Goal: Task Accomplishment & Management: Complete application form

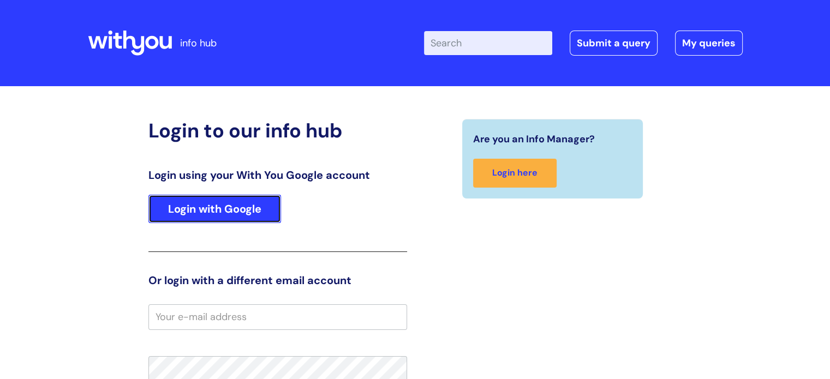
click at [257, 213] on link "Login with Google" at bounding box center [214, 209] width 133 height 28
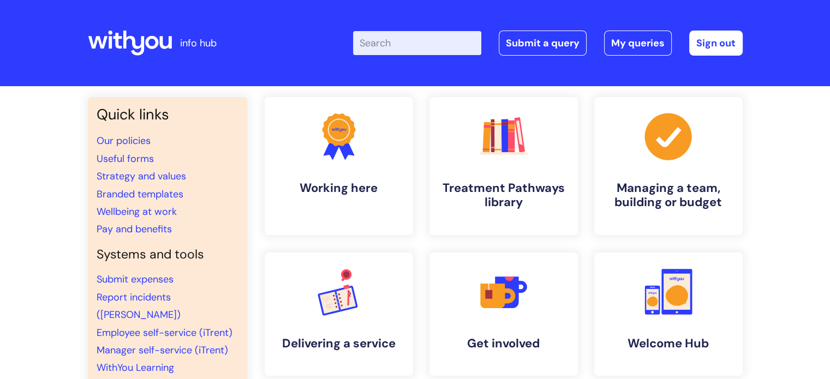
click at [411, 39] on input "Enter your search term here..." at bounding box center [417, 43] width 128 height 24
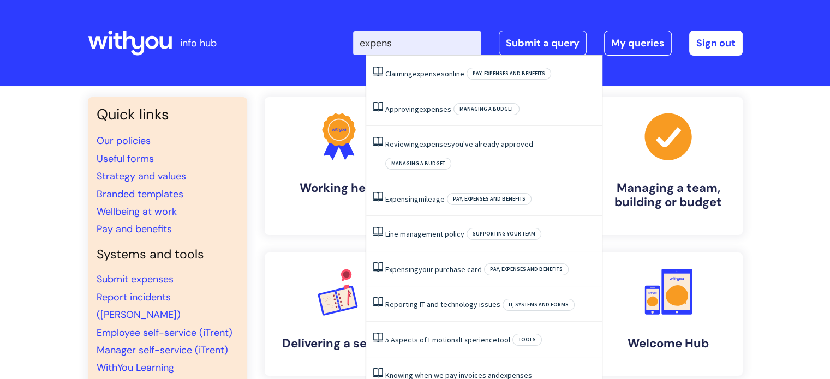
type input "expense"
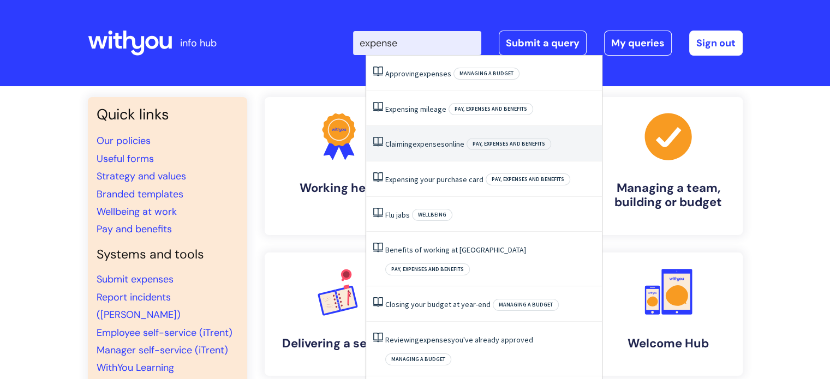
click at [424, 146] on span "expenses" at bounding box center [428, 144] width 32 height 10
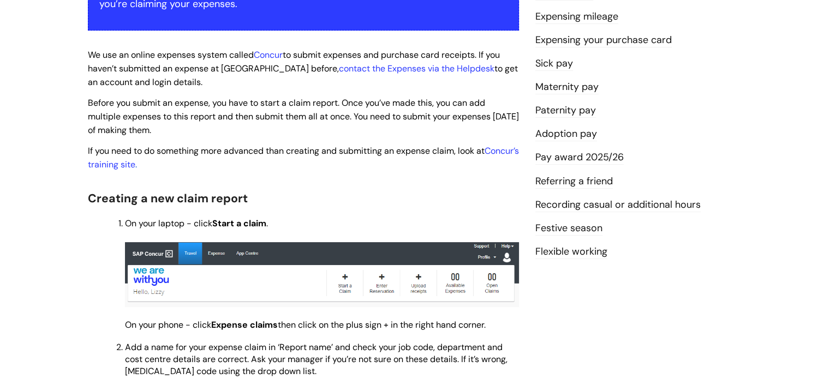
scroll to position [248, 0]
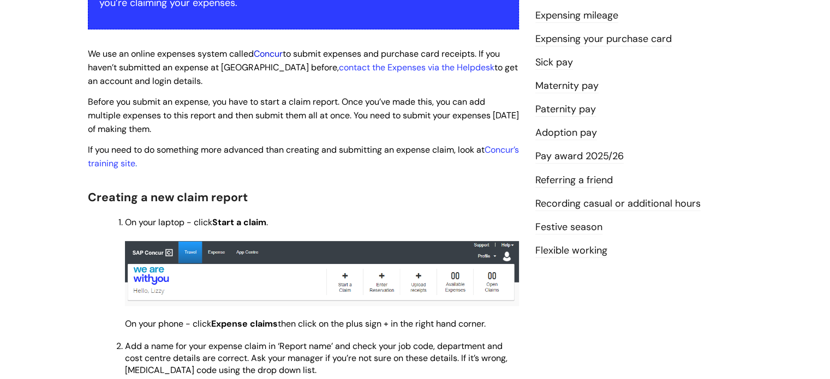
click at [277, 54] on link "Concur" at bounding box center [268, 53] width 29 height 11
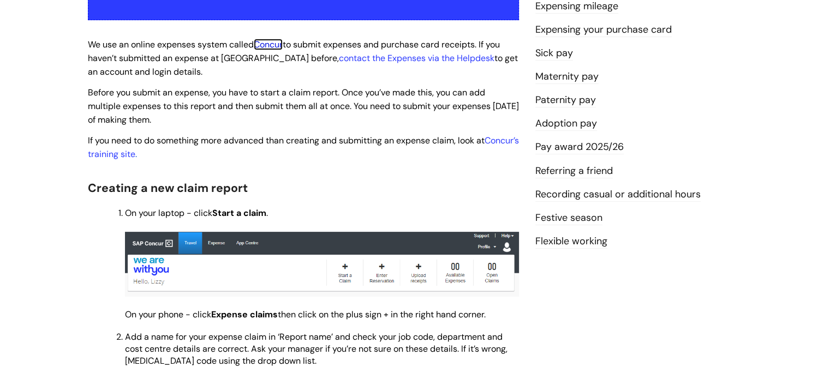
scroll to position [257, 0]
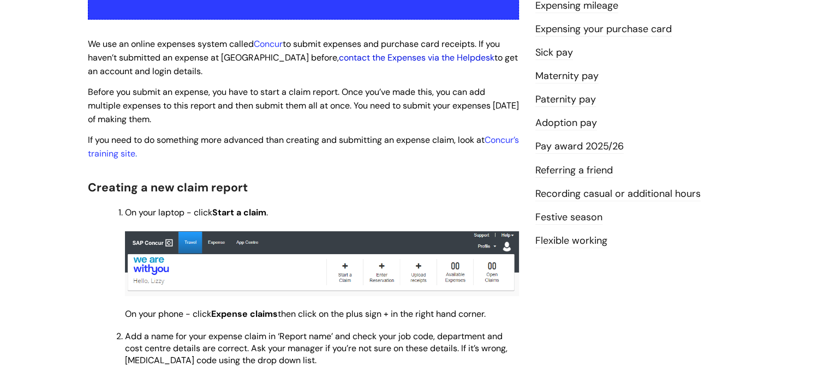
click at [428, 56] on link "contact the Expenses via the Helpdesk" at bounding box center [416, 57] width 155 height 11
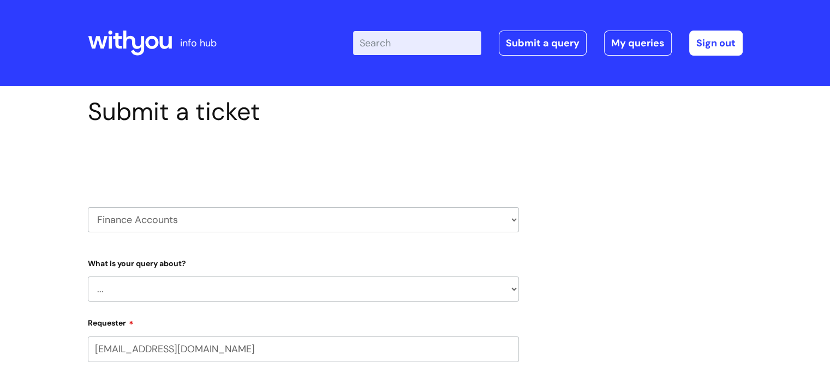
click at [423, 301] on select "... Finance Systems Finance Requests (inc. Expenses) Invoices Research" at bounding box center [303, 289] width 431 height 25
select select "Finance Requests (inc. Expenses)"
click at [88, 277] on select "... Finance Systems Finance Requests (inc. Expenses) Invoices Research" at bounding box center [303, 289] width 431 height 25
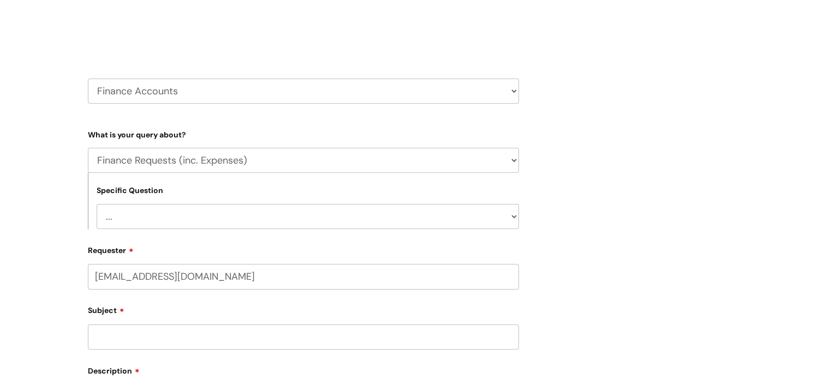
scroll to position [129, 0]
click at [401, 209] on select "... Budgets Expenses Getting Edits/Revisions New Supplier Purchase cards/ Petty…" at bounding box center [308, 216] width 422 height 25
select select "Expenses"
click at [97, 204] on select "... Budgets Expenses Getting Edits/Revisions New Supplier Purchase cards/ Petty…" at bounding box center [308, 216] width 422 height 25
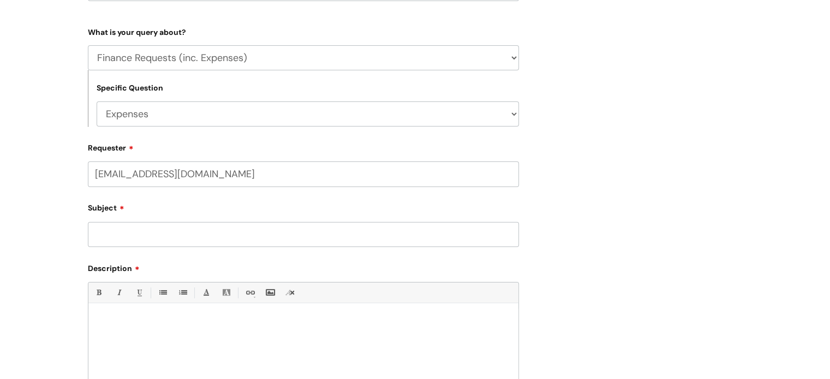
click at [350, 241] on input "Subject" at bounding box center [303, 234] width 431 height 25
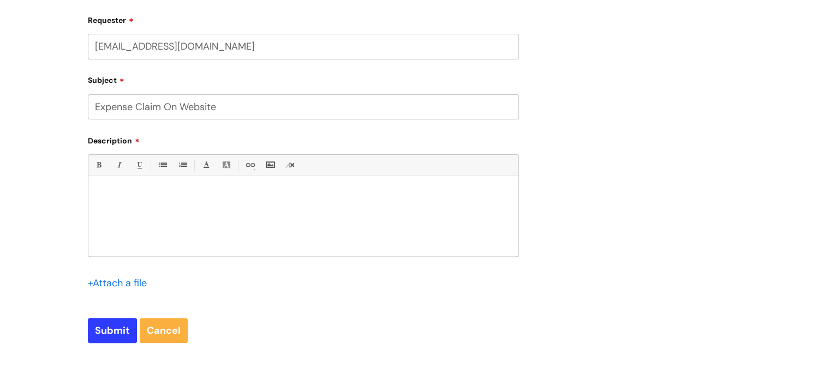
scroll to position [359, 0]
click at [238, 217] on div at bounding box center [303, 218] width 430 height 75
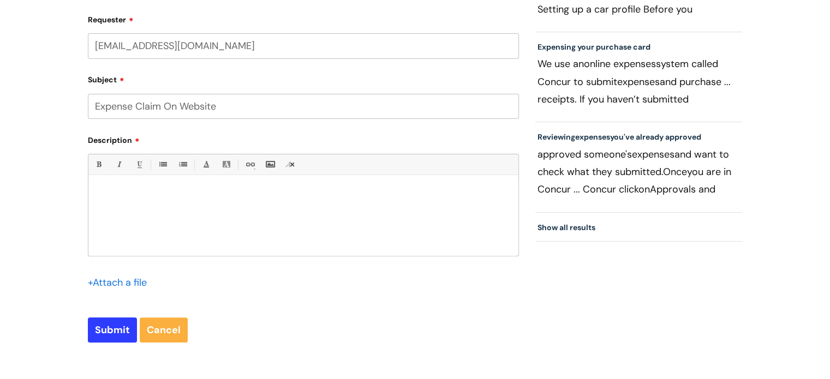
click at [234, 106] on input "Expense Claim On Website" at bounding box center [303, 106] width 431 height 25
type input "Expense Claim On Concur"
click at [207, 197] on p at bounding box center [304, 194] width 414 height 10
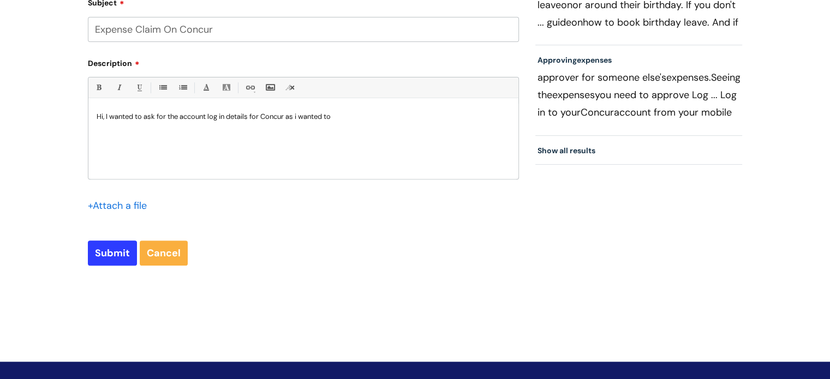
scroll to position [436, 0]
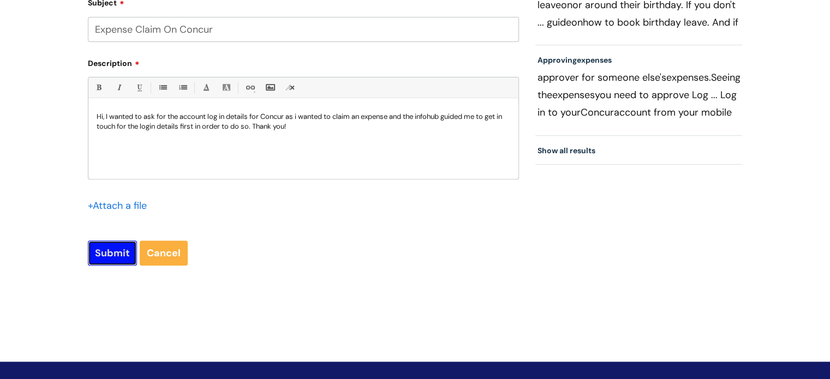
click at [118, 250] on input "Submit" at bounding box center [112, 253] width 49 height 25
type input "Please Wait..."
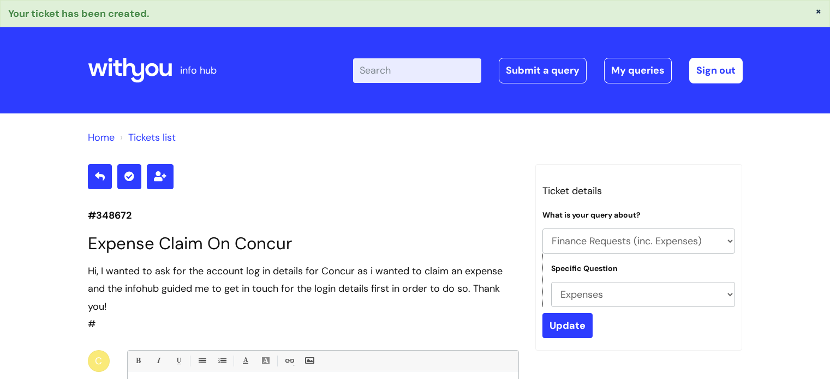
select select "Finance Requests (inc. Expenses)"
select select "Expenses"
click at [100, 176] on icon at bounding box center [100, 176] width 10 height 10
click at [816, 9] on button "×" at bounding box center [818, 11] width 7 height 10
